Goal: Browse casually

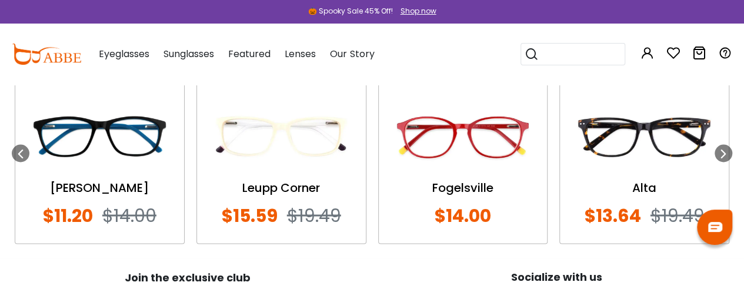
scroll to position [963, 0]
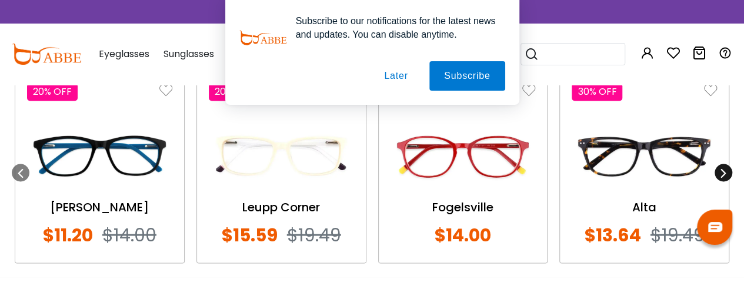
click at [728, 169] on div at bounding box center [723, 172] width 18 height 18
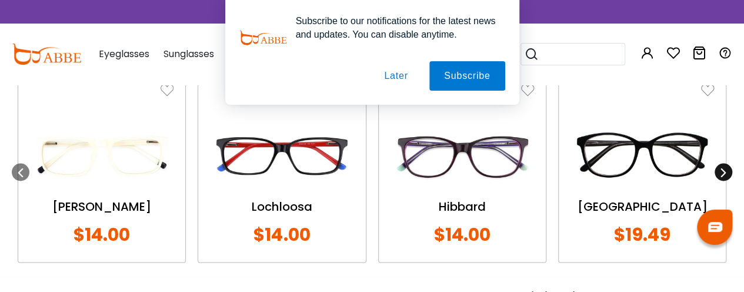
click at [727, 169] on icon at bounding box center [723, 171] width 9 height 9
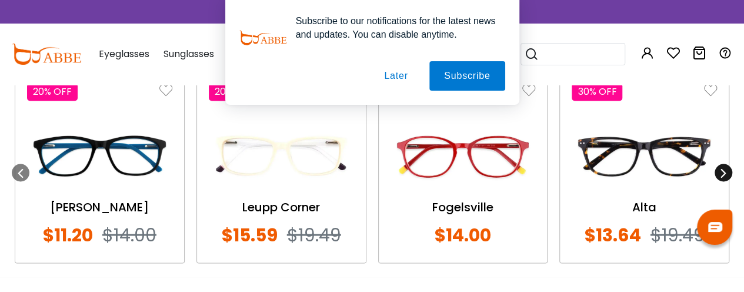
click at [727, 169] on icon at bounding box center [723, 172] width 9 height 9
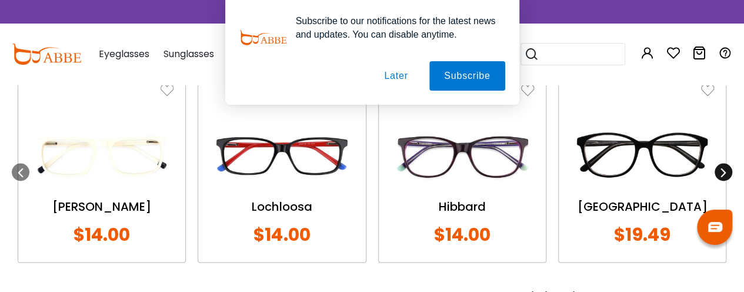
click at [727, 169] on icon at bounding box center [723, 171] width 9 height 9
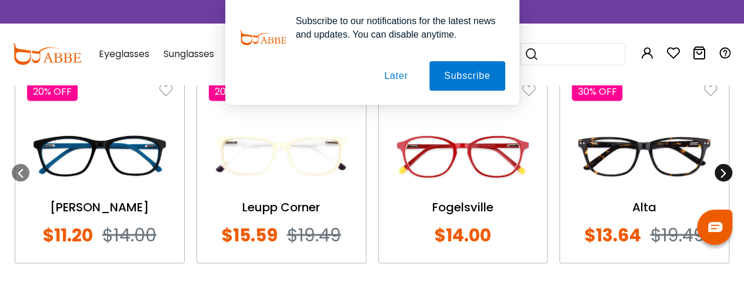
click at [727, 169] on icon at bounding box center [723, 172] width 9 height 9
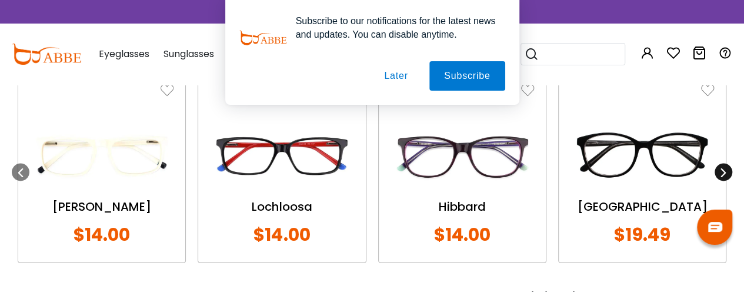
click at [727, 169] on icon at bounding box center [723, 171] width 9 height 9
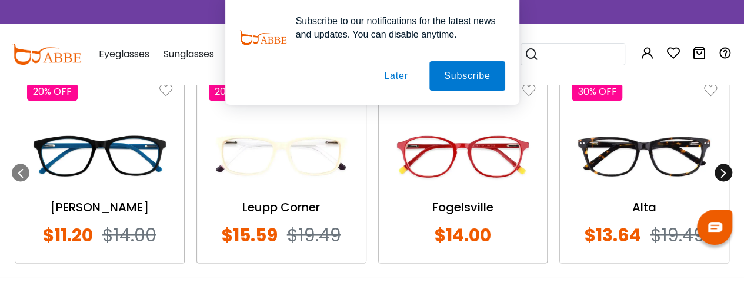
click at [727, 169] on icon at bounding box center [723, 172] width 9 height 9
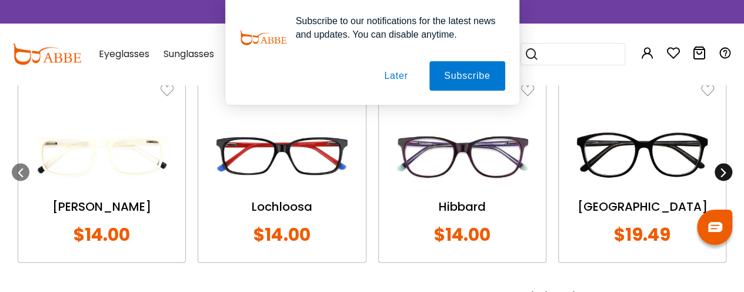
click at [727, 169] on icon at bounding box center [723, 171] width 9 height 9
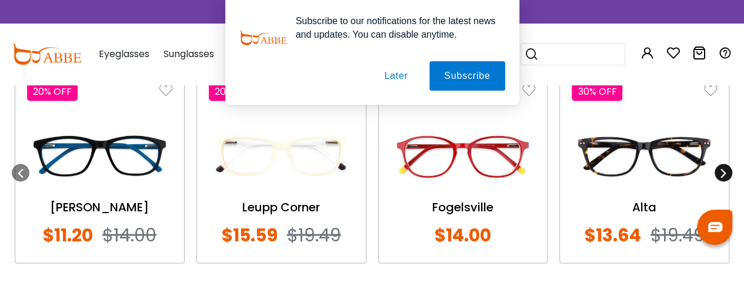
click at [727, 169] on icon at bounding box center [723, 172] width 9 height 9
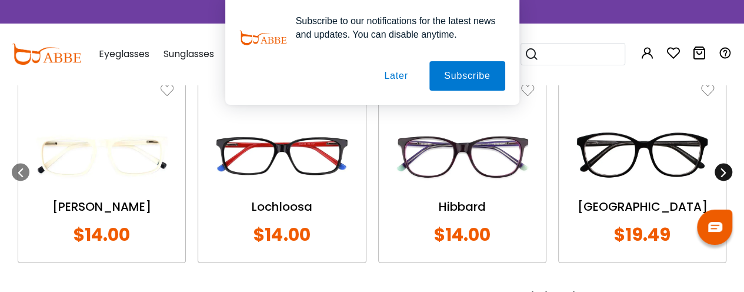
click at [727, 169] on icon at bounding box center [723, 171] width 9 height 9
